Goal: Task Accomplishment & Management: Complete application form

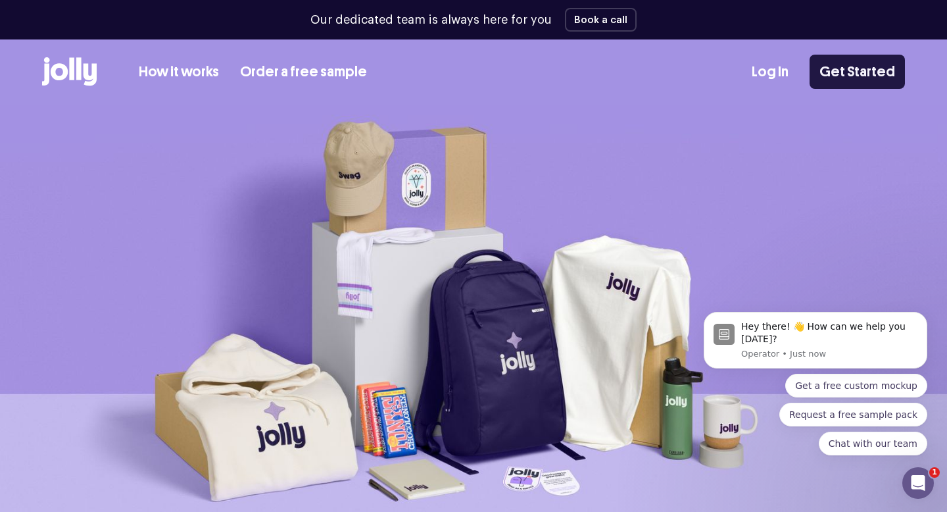
click at [866, 68] on link "Get Started" at bounding box center [856, 72] width 95 height 34
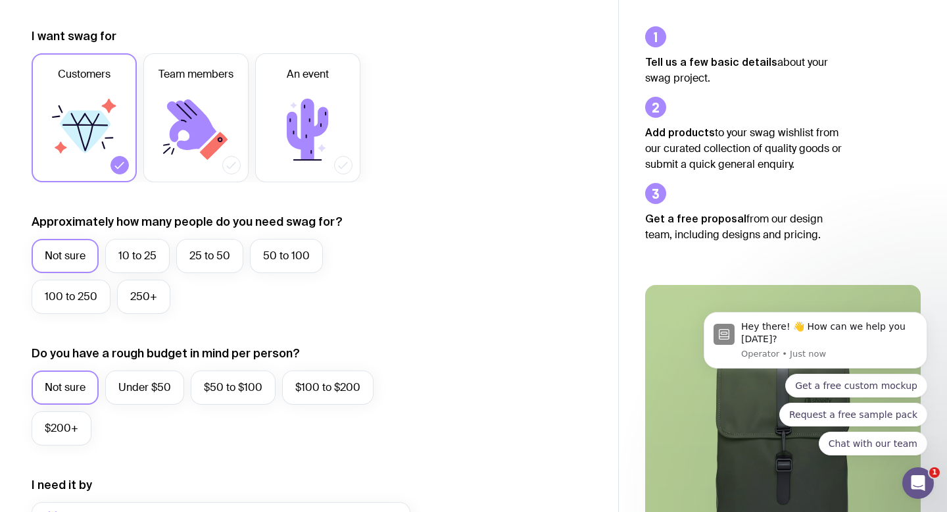
scroll to position [229, 0]
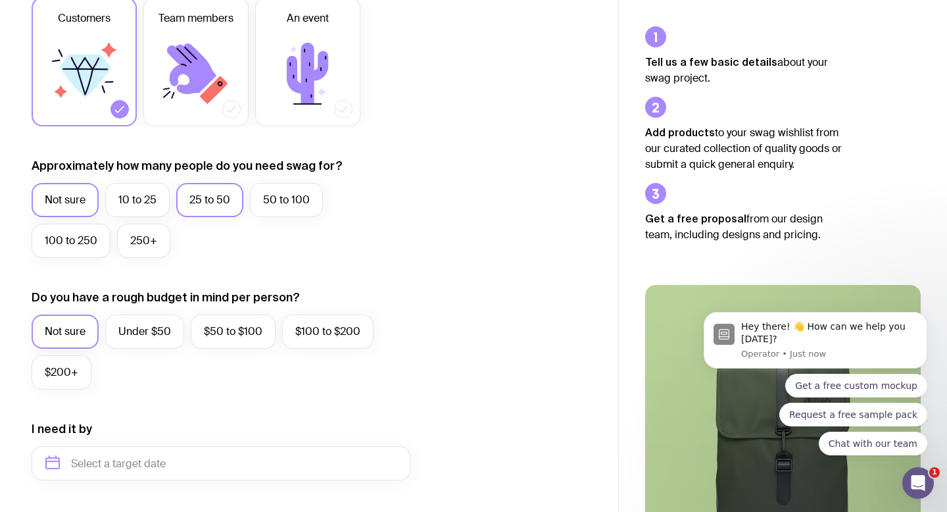
click at [226, 184] on label "25 to 50" at bounding box center [209, 200] width 67 height 34
click at [0, 0] on input "25 to 50" at bounding box center [0, 0] width 0 height 0
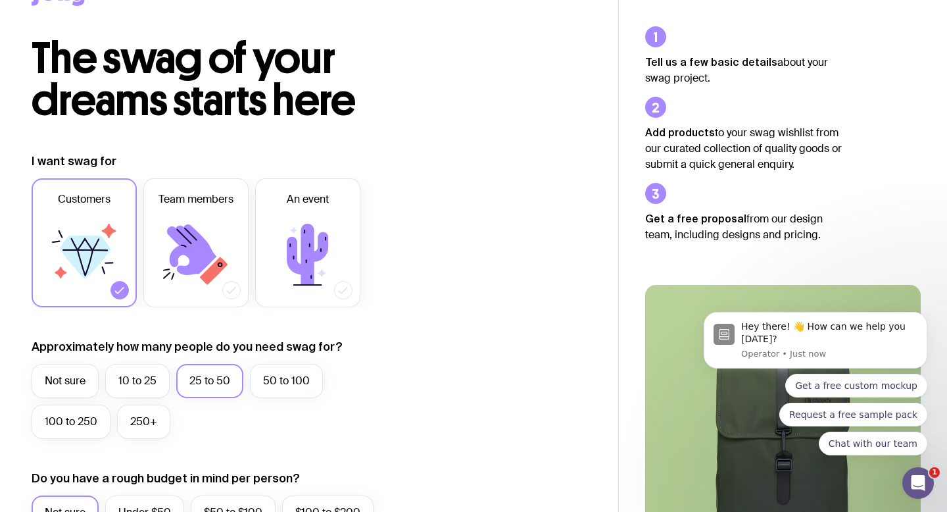
scroll to position [0, 0]
